Goal: Task Accomplishment & Management: Use online tool/utility

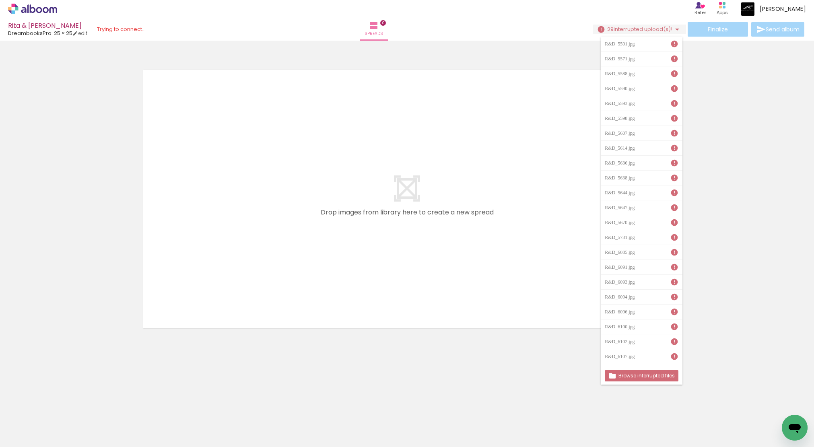
scroll to position [0, 2885]
click at [734, 229] on div at bounding box center [407, 188] width 814 height 290
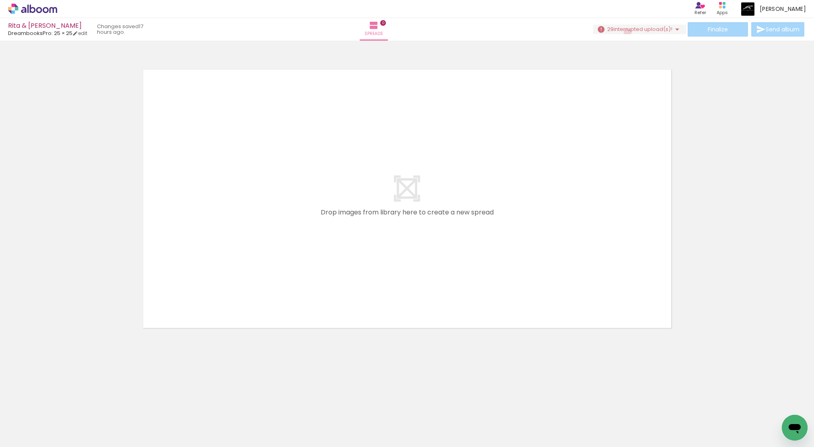
click at [625, 32] on span "interrupted upload(s)!" at bounding box center [643, 29] width 59 height 8
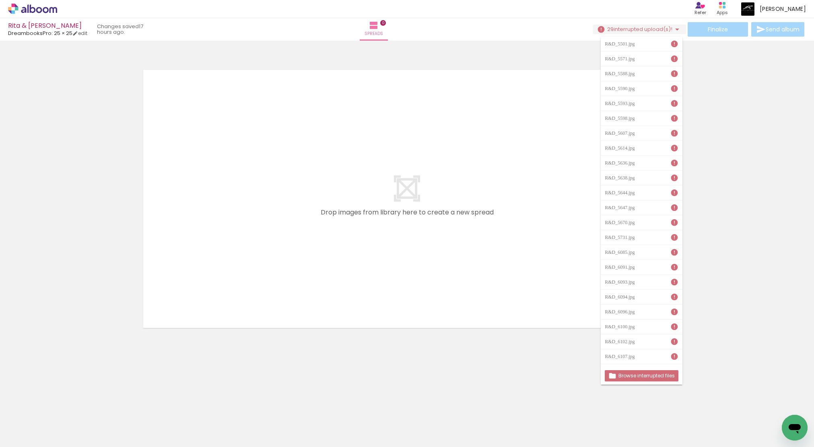
click at [648, 382] on div "Browse interrupted files" at bounding box center [642, 376] width 82 height 18
click at [0, 0] on slot "Browse interrupted files" at bounding box center [0, 0] width 0 height 0
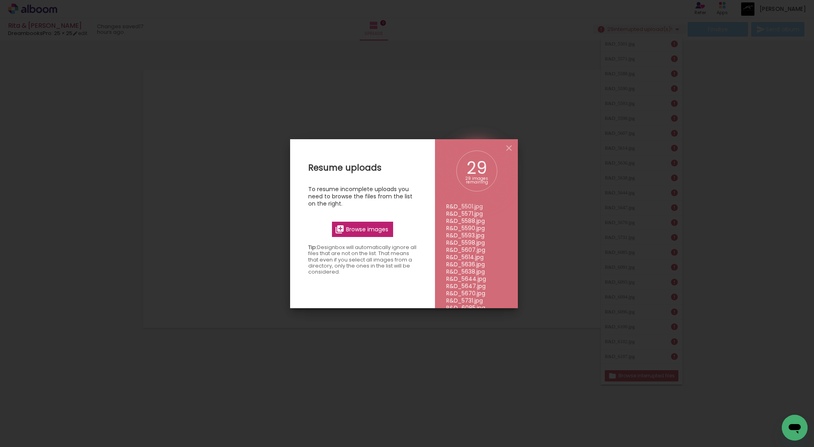
click at [379, 227] on span "Browse images" at bounding box center [367, 229] width 42 height 7
click at [0, 0] on input "file" at bounding box center [0, 0] width 0 height 0
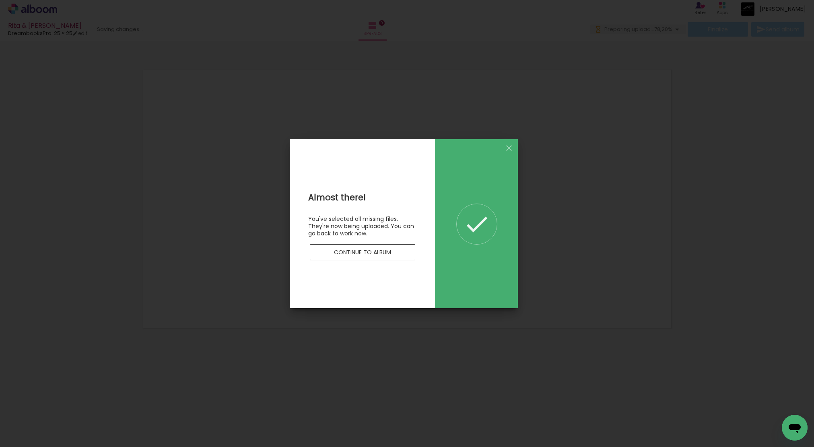
scroll to position [0, 0]
click at [0, 0] on slot "Continue to album" at bounding box center [0, 0] width 0 height 0
